Goal: Task Accomplishment & Management: Manage account settings

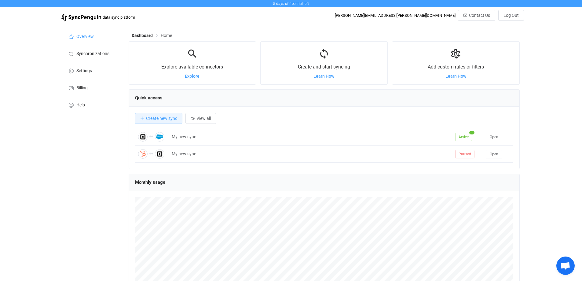
scroll to position [119, 391]
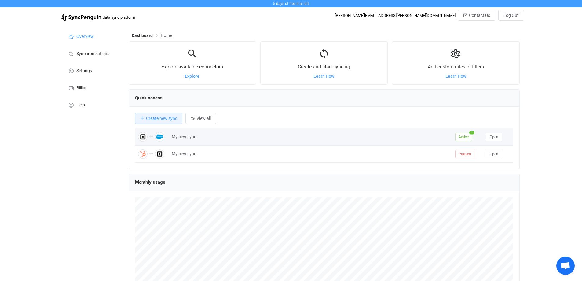
click at [178, 139] on div "My new sync" at bounding box center [311, 136] width 284 height 7
click at [498, 136] on button "Open" at bounding box center [494, 137] width 17 height 9
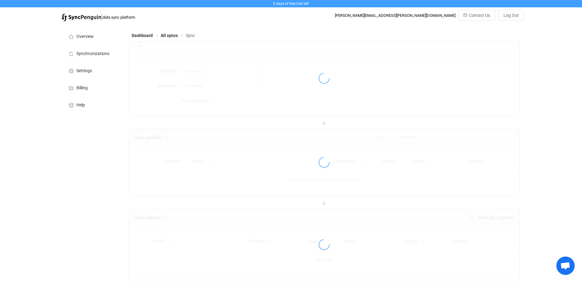
type input "10 minutes"
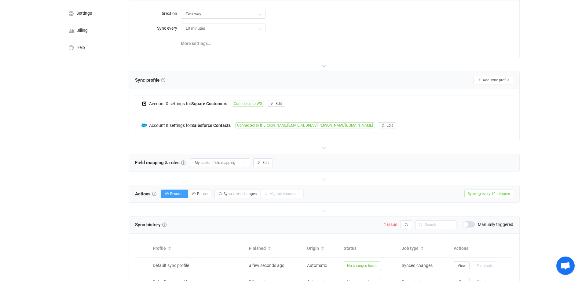
scroll to position [61, 0]
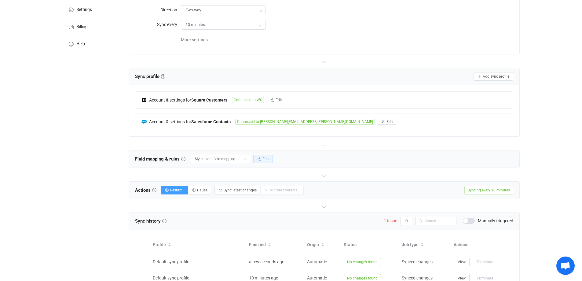
click at [262, 157] on span "Edit" at bounding box center [265, 159] width 6 height 4
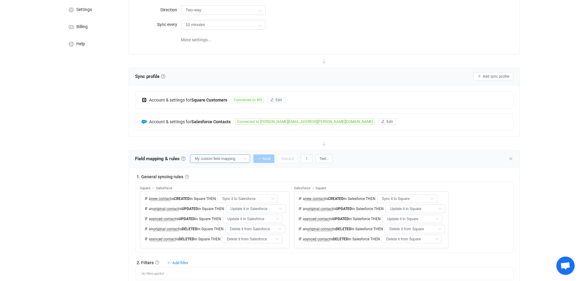
click at [237, 159] on input "My custom field mapping" at bounding box center [220, 158] width 60 height 9
